Goal: Browse casually: Explore the website without a specific task or goal

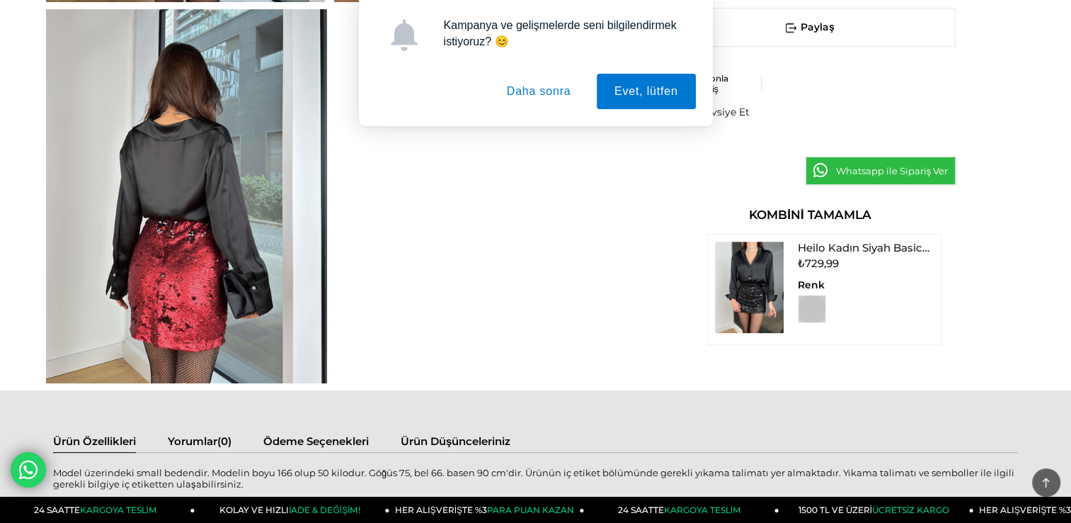
scroll to position [661, 0]
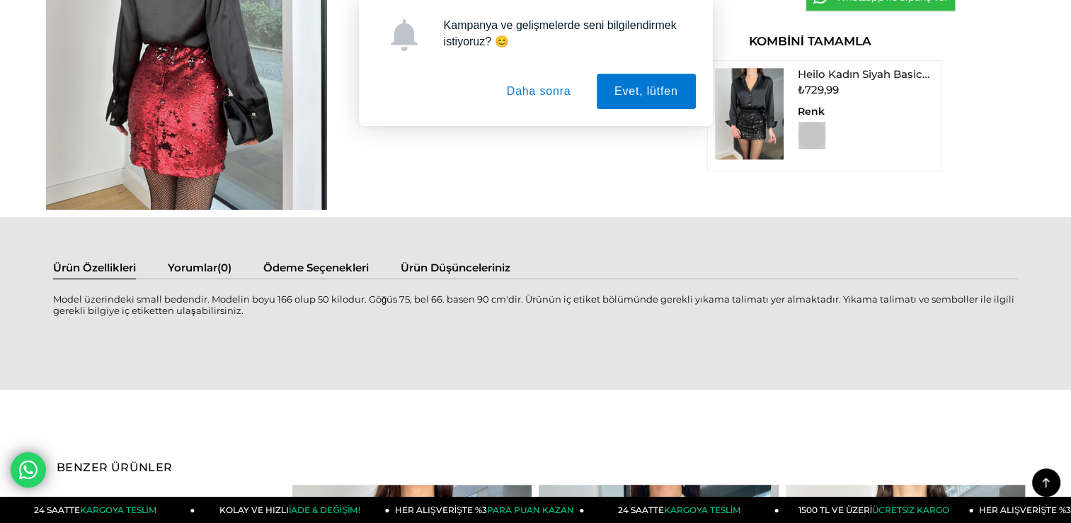
click at [544, 86] on button "Daha sonra" at bounding box center [539, 91] width 100 height 35
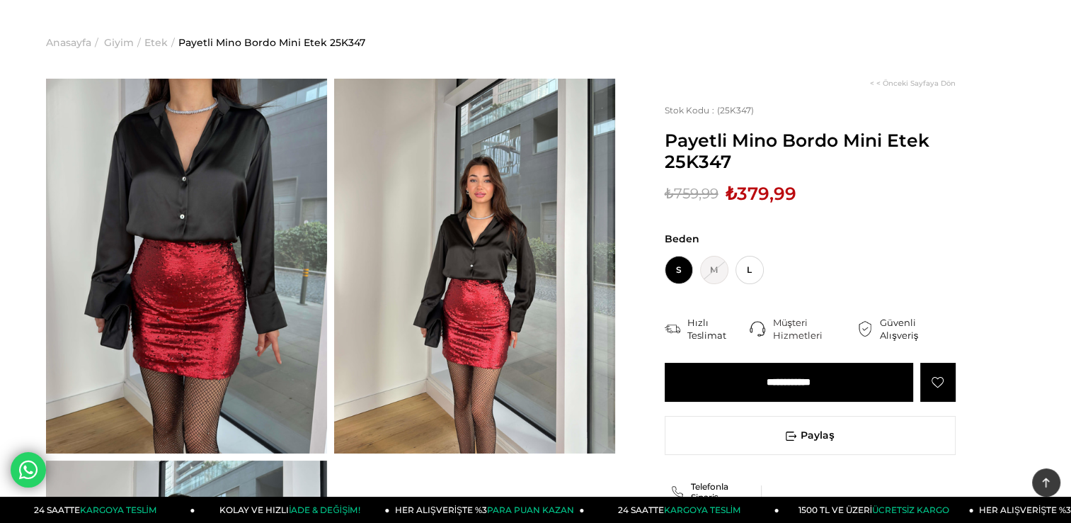
scroll to position [0, 0]
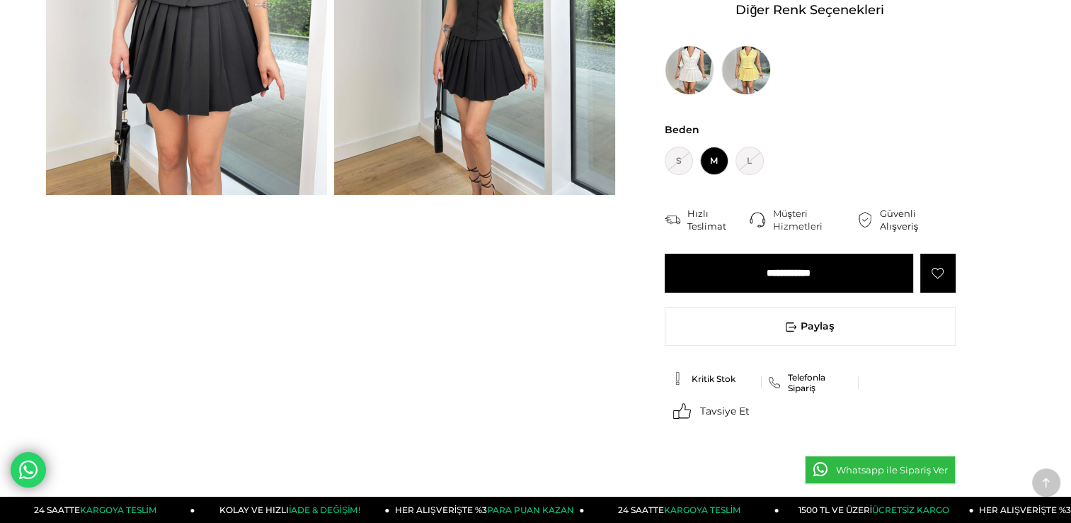
scroll to position [330, 0]
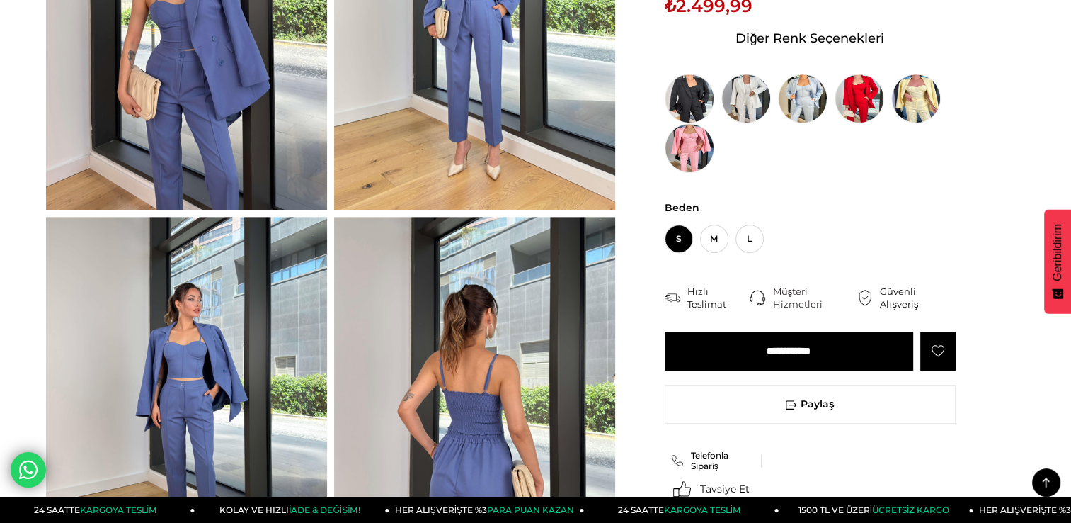
scroll to position [991, 0]
